Goal: Task Accomplishment & Management: Use online tool/utility

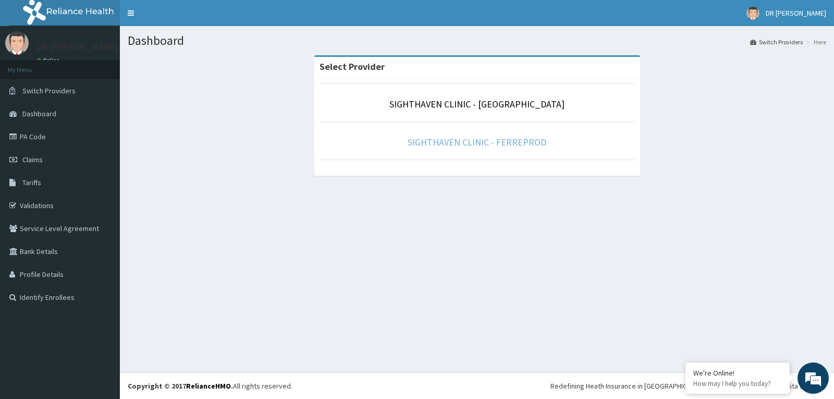
click at [493, 140] on link "SIGHTHAVEN CLINIC - FERREPROD" at bounding box center [477, 142] width 139 height 12
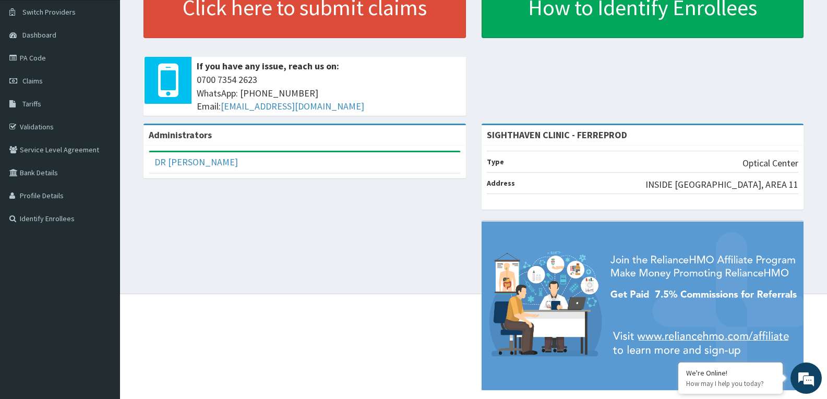
scroll to position [99, 0]
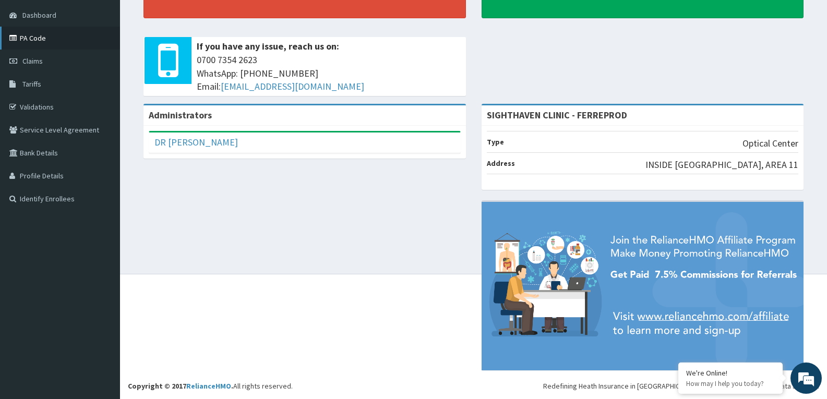
click at [54, 34] on link "PA Code" at bounding box center [60, 38] width 120 height 23
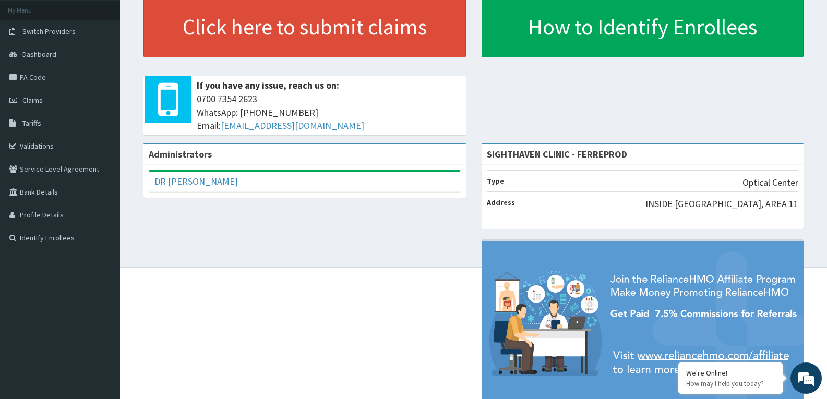
scroll to position [99, 0]
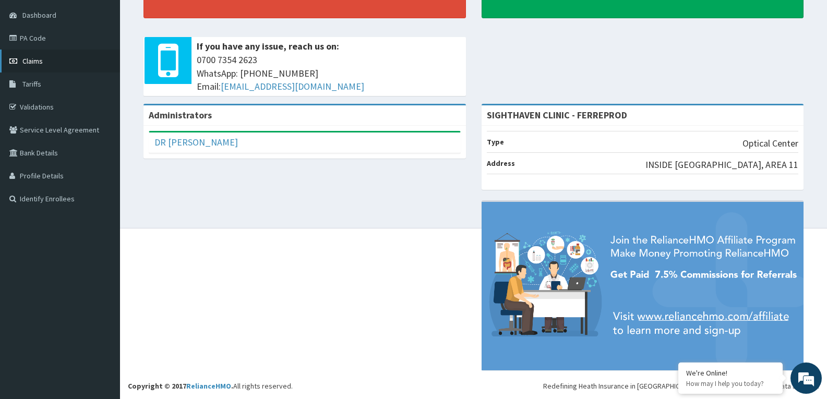
click at [48, 69] on link "Claims" at bounding box center [60, 61] width 120 height 23
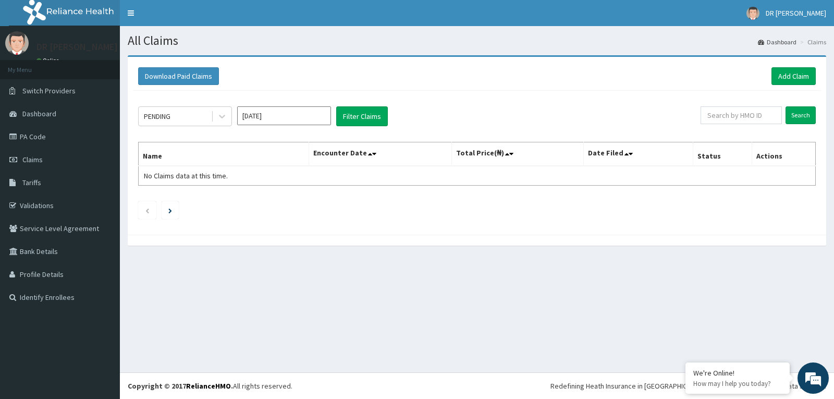
click at [298, 112] on input "Aug 2025" at bounding box center [284, 115] width 94 height 19
click at [248, 277] on div "All Claims Dashboard Claims Download Paid Claims Add Claim × Note you can only …" at bounding box center [477, 199] width 714 height 346
click at [91, 67] on li "My Menu" at bounding box center [60, 69] width 120 height 19
click at [39, 114] on span "Dashboard" at bounding box center [39, 113] width 34 height 9
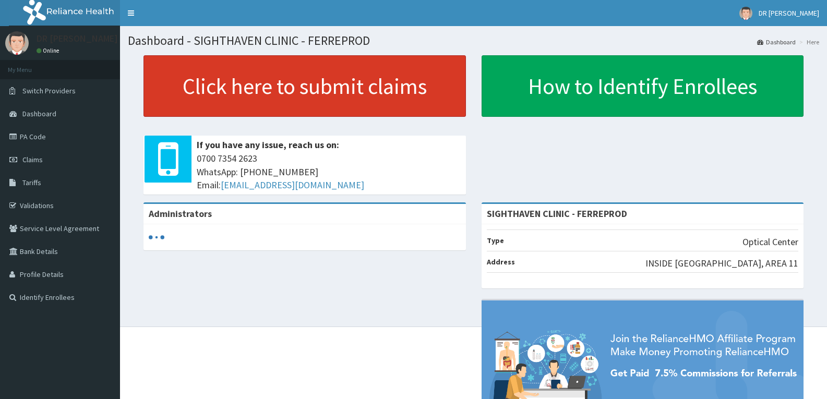
click at [208, 90] on link "Click here to submit claims" at bounding box center [304, 86] width 322 height 62
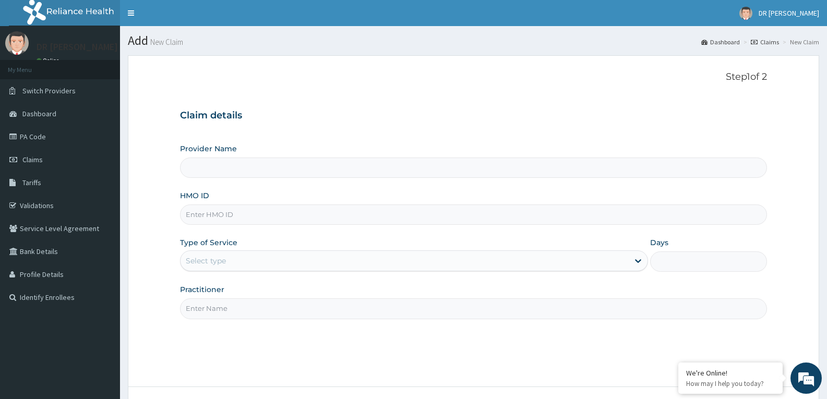
type input "SIGHTHAVEN CLINIC - FERREPROD"
click at [35, 119] on link "Dashboard" at bounding box center [60, 113] width 120 height 23
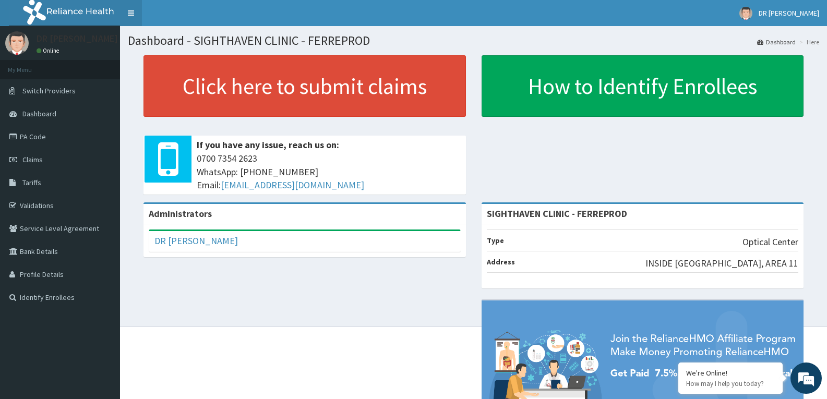
click at [130, 13] on link "Toggle navigation" at bounding box center [131, 13] width 22 height 26
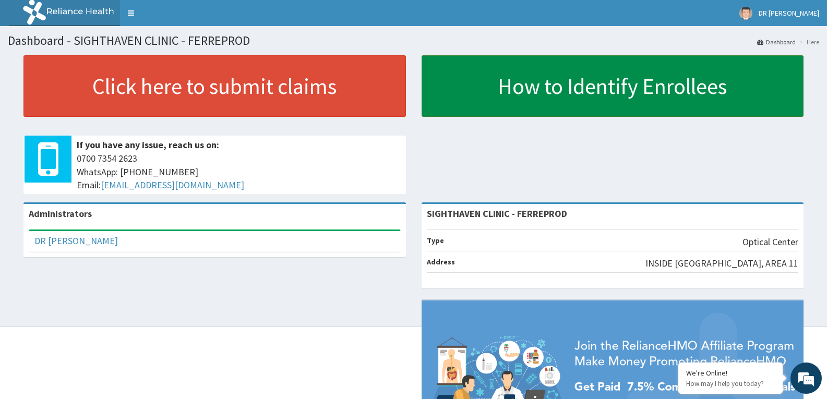
click at [561, 85] on link "How to Identify Enrollees" at bounding box center [612, 86] width 382 height 62
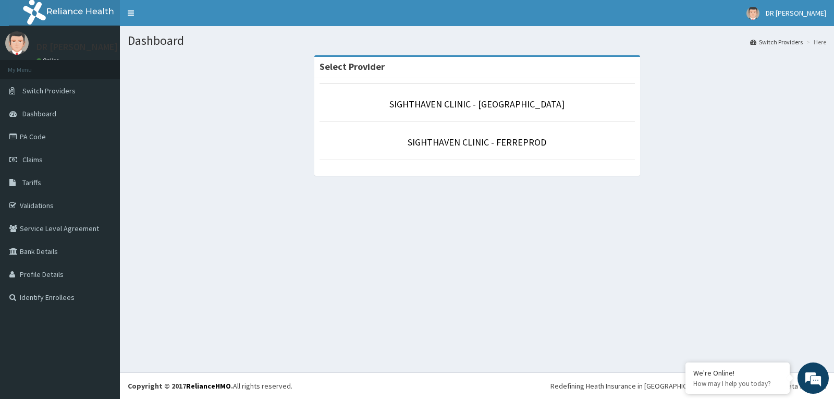
click at [54, 60] on li "My Menu" at bounding box center [60, 69] width 120 height 19
click at [414, 142] on link "SIGHTHAVEN CLINIC - FERREPROD" at bounding box center [477, 142] width 139 height 12
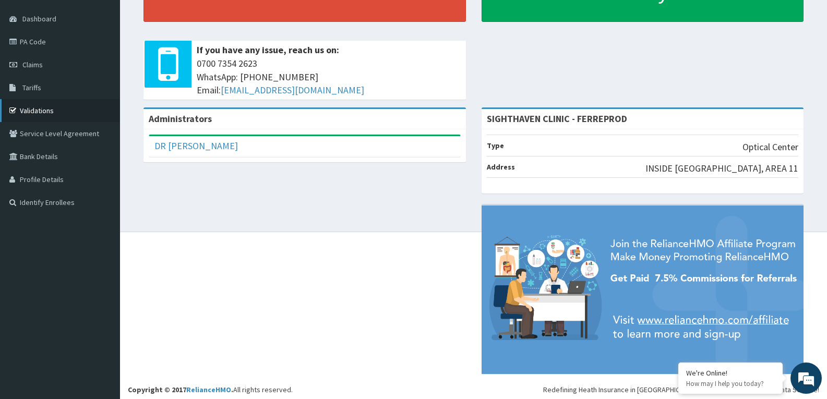
scroll to position [99, 0]
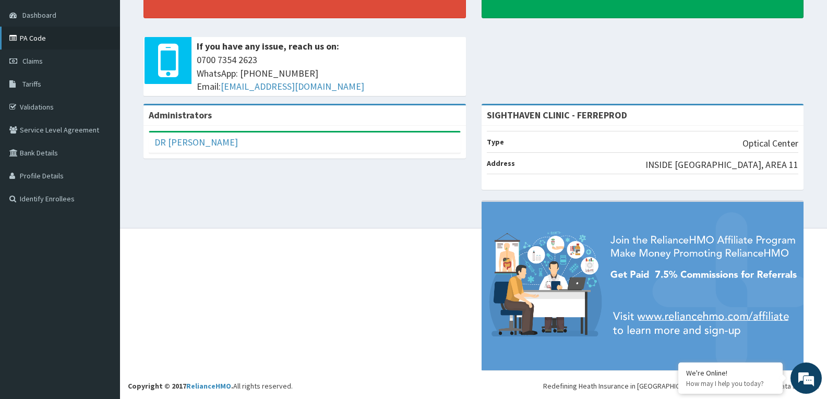
click at [30, 37] on link "PA Code" at bounding box center [60, 38] width 120 height 23
